Goal: Information Seeking & Learning: Learn about a topic

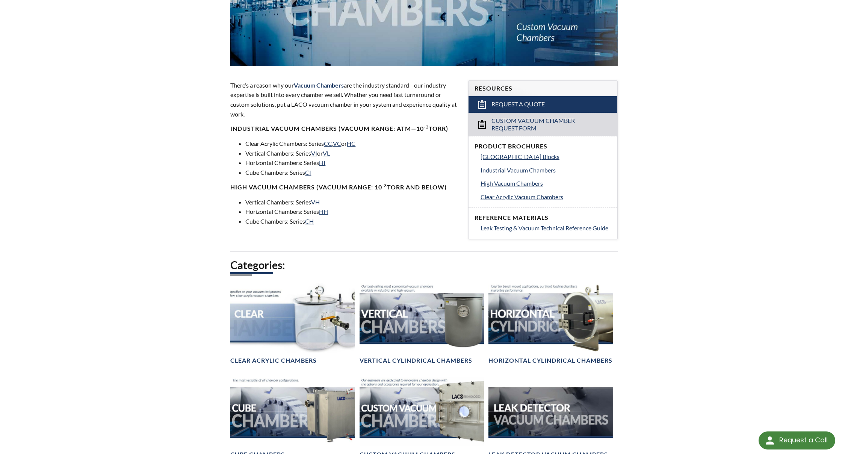
scroll to position [174, 0]
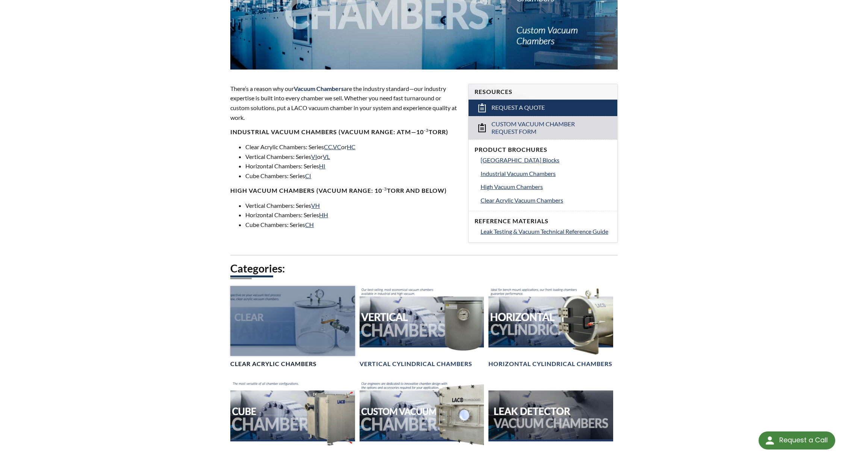
click at [294, 318] on div at bounding box center [292, 321] width 124 height 70
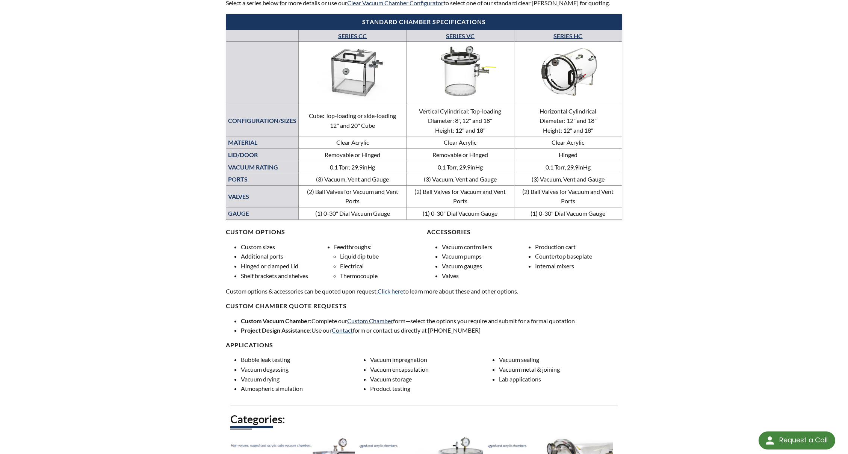
scroll to position [300, 0]
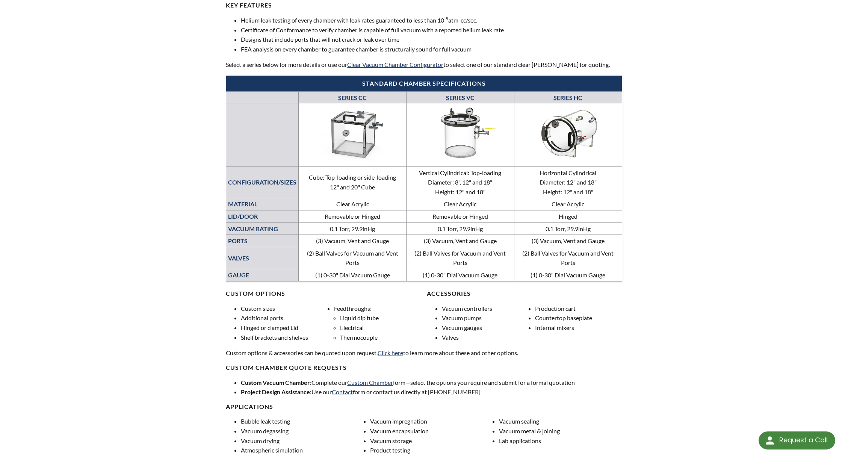
click at [468, 97] on link "SERIES VC" at bounding box center [460, 97] width 29 height 7
click at [350, 95] on link "SERIES CC" at bounding box center [352, 97] width 29 height 7
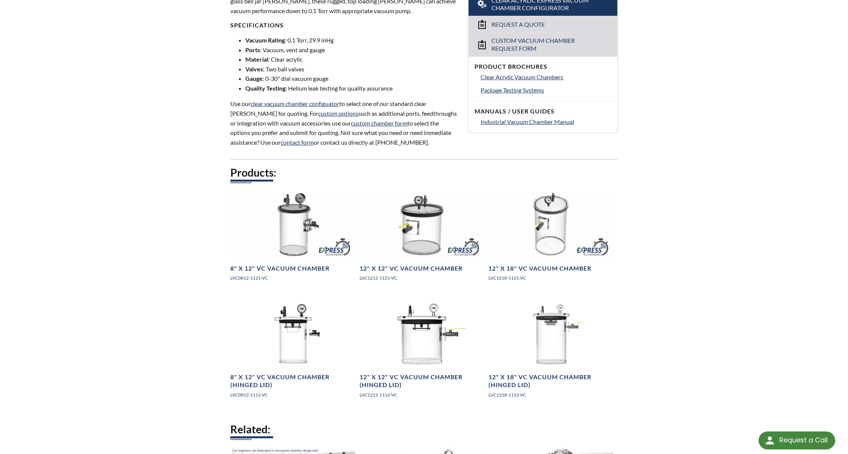
scroll to position [263, 0]
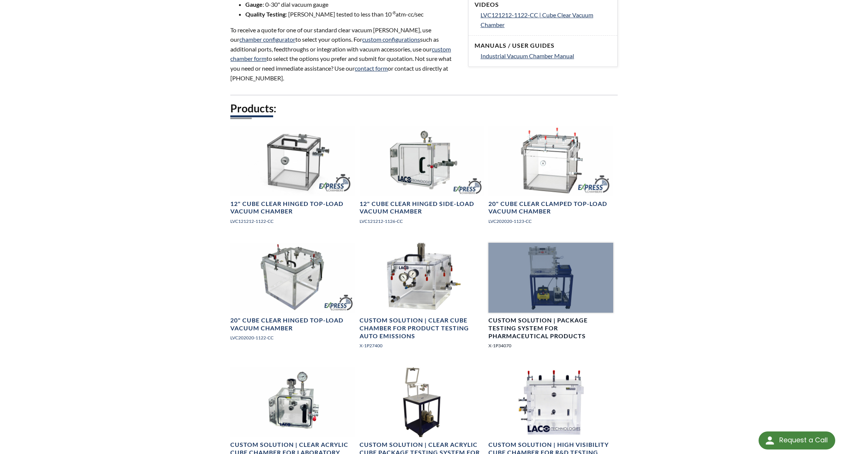
scroll to position [376, 0]
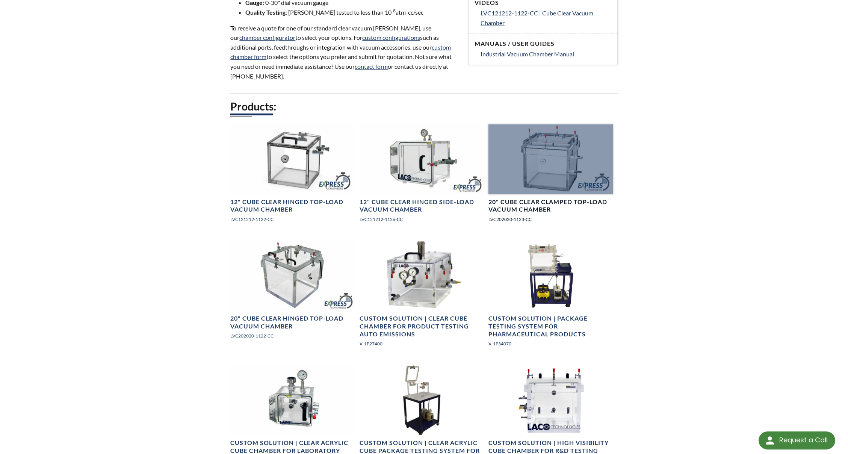
click at [555, 198] on h4 "20" Cube Clear Clamped Top-Load Vacuum Chamber" at bounding box center [550, 206] width 124 height 16
